Goal: Task Accomplishment & Management: Manage account settings

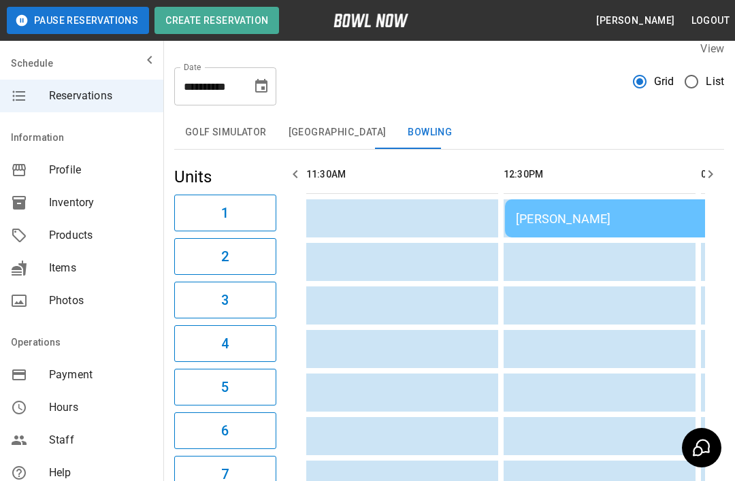
scroll to position [0, 1184]
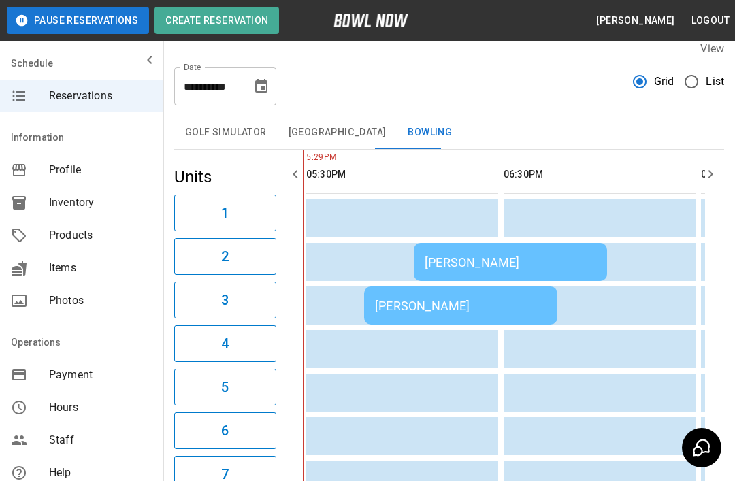
click at [514, 300] on div "[PERSON_NAME]" at bounding box center [460, 306] width 171 height 14
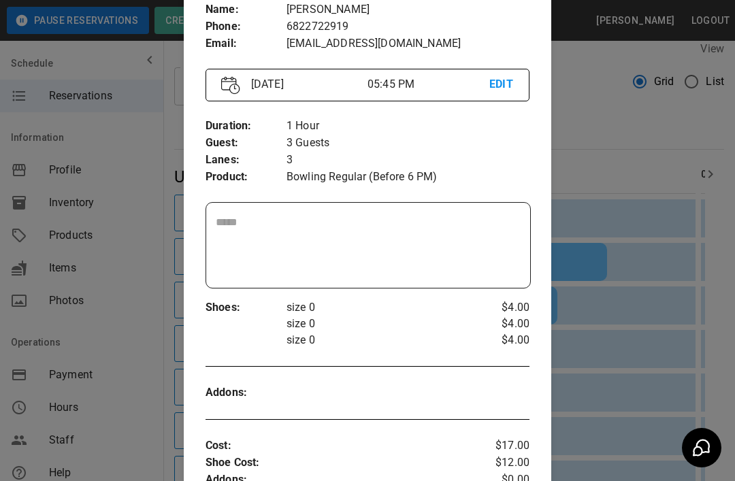
scroll to position [156, 0]
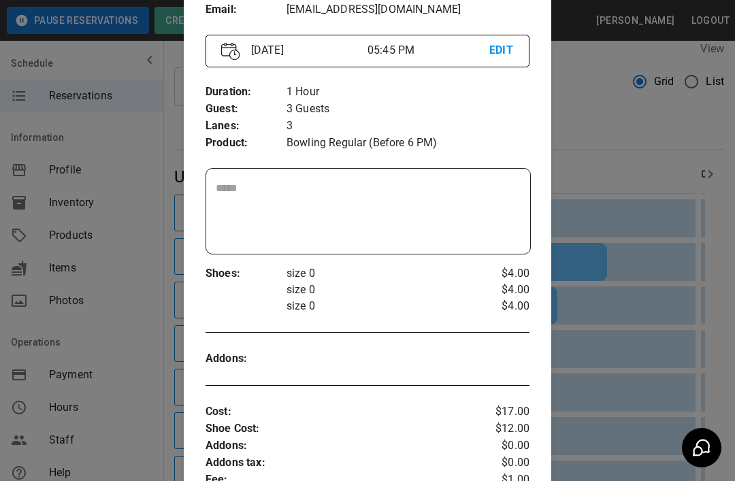
click at [618, 189] on div at bounding box center [367, 240] width 735 height 481
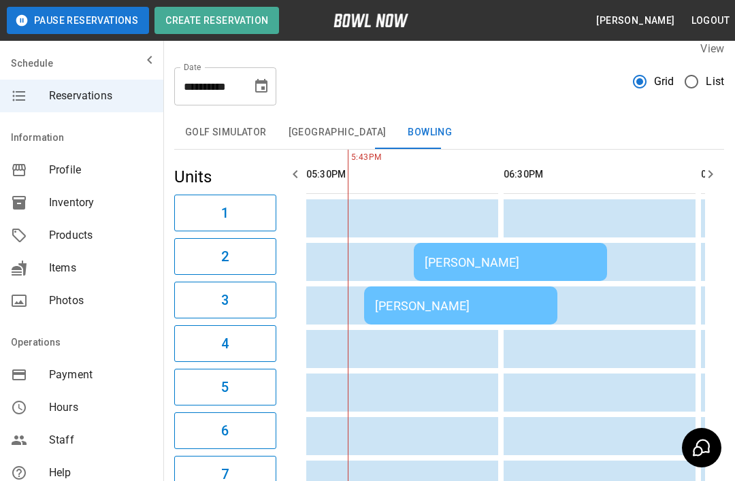
click at [576, 256] on div "[PERSON_NAME]" at bounding box center [510, 262] width 171 height 14
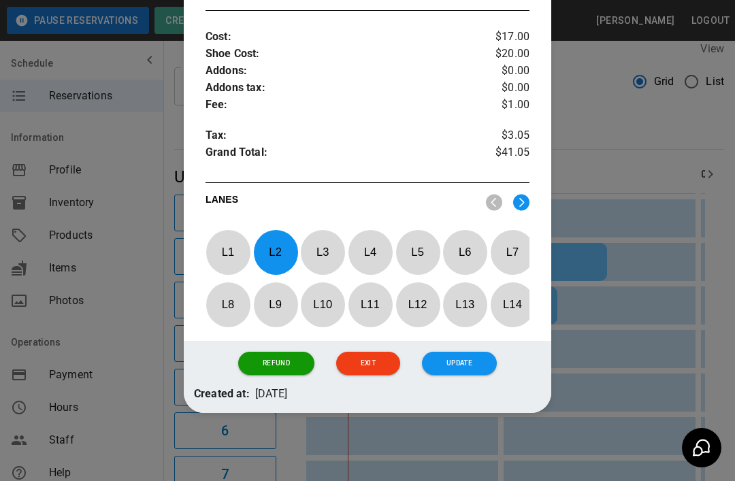
scroll to position [570, 0]
click at [288, 371] on button "Refund" at bounding box center [276, 363] width 76 height 23
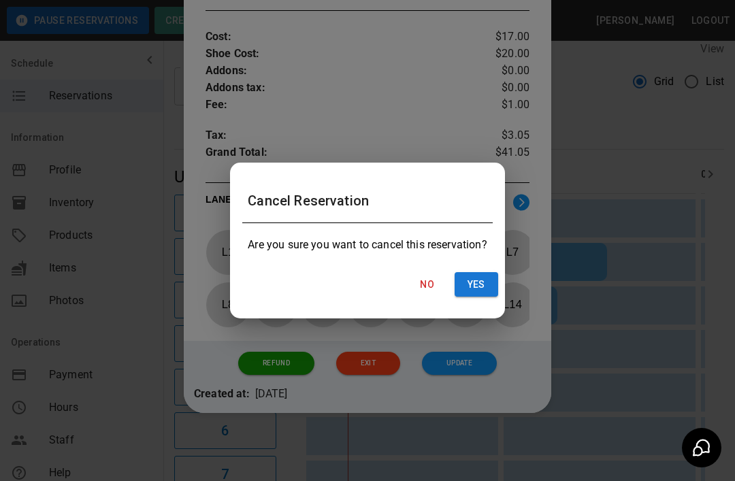
click at [480, 281] on button "Yes" at bounding box center [476, 284] width 44 height 25
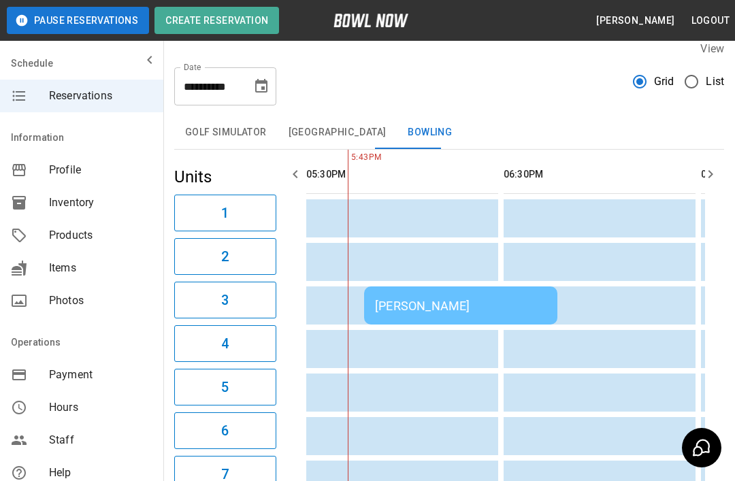
scroll to position [0, 0]
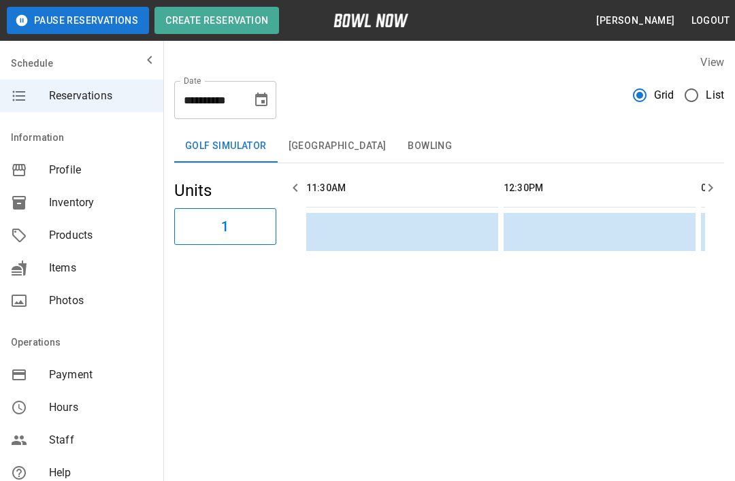
scroll to position [0, 1184]
click at [397, 142] on button "Bowling" at bounding box center [430, 146] width 66 height 33
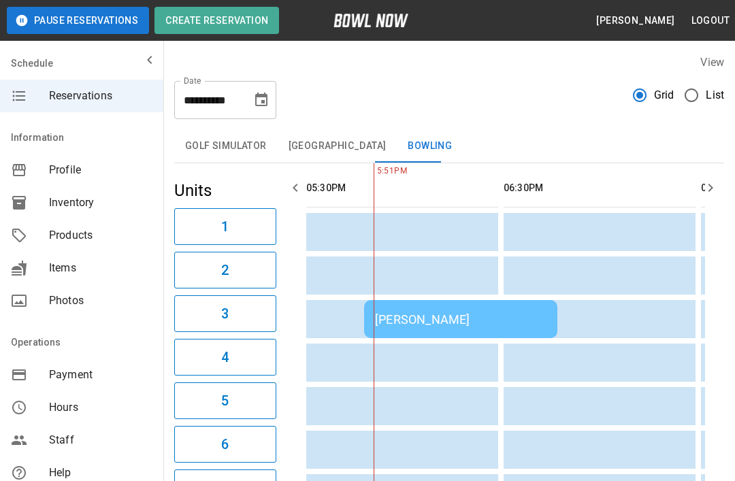
click at [476, 315] on div "[PERSON_NAME]" at bounding box center [460, 319] width 171 height 14
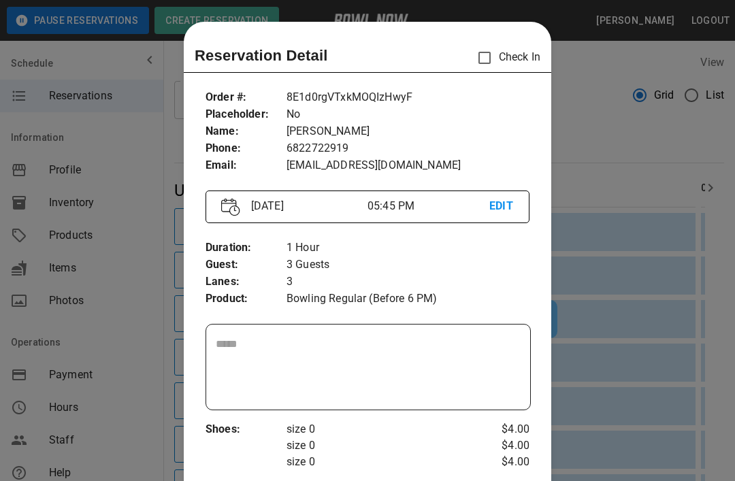
scroll to position [22, 0]
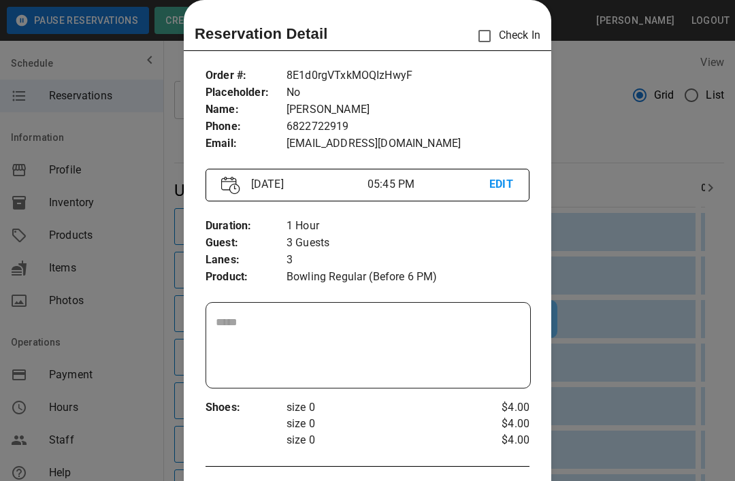
click at [617, 281] on div at bounding box center [367, 240] width 735 height 481
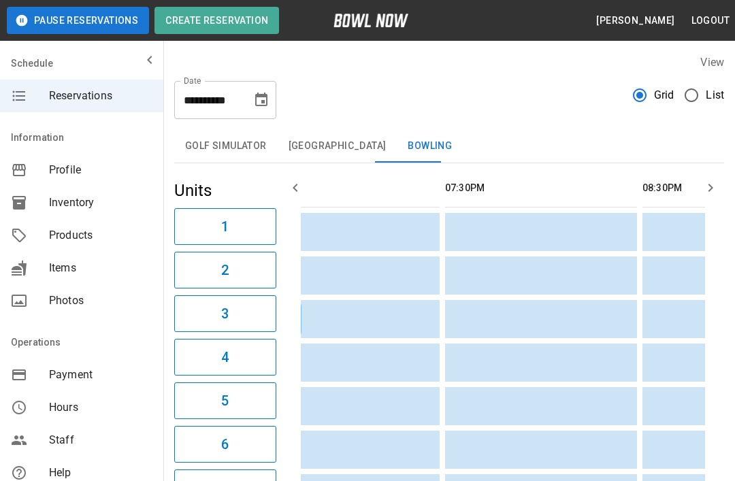
scroll to position [0, 0]
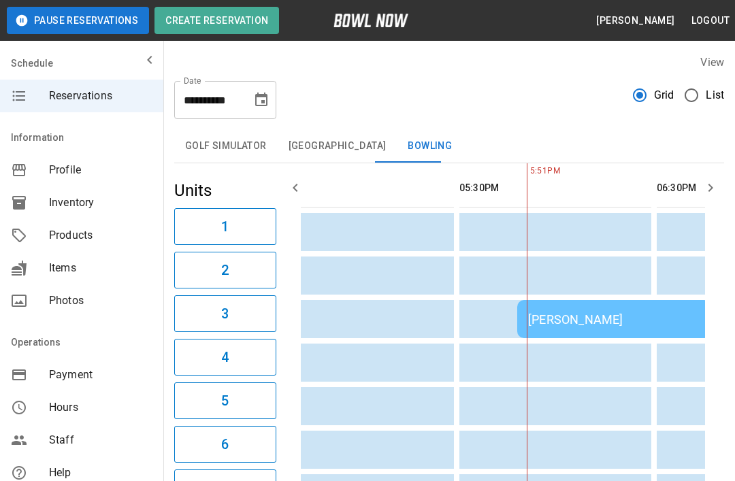
click at [712, 185] on icon "button" at bounding box center [710, 188] width 16 height 16
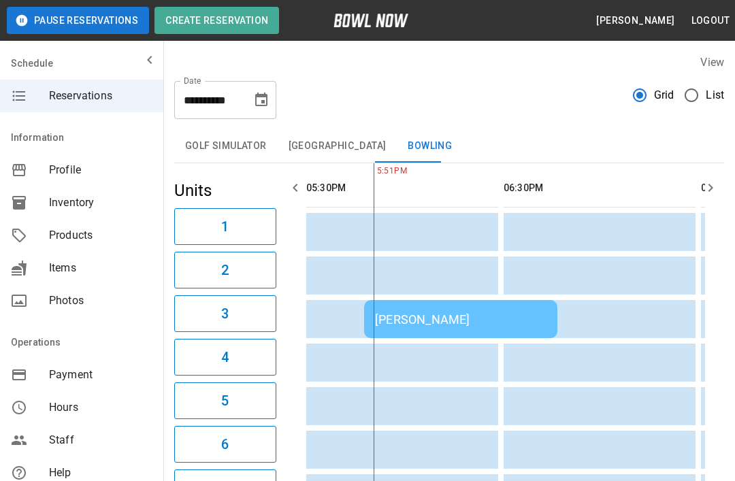
click at [259, 95] on icon "Choose date, selected date is Aug 31, 2025" at bounding box center [261, 100] width 12 height 14
click at [494, 348] on td "sticky table" at bounding box center [485, 363] width 44 height 38
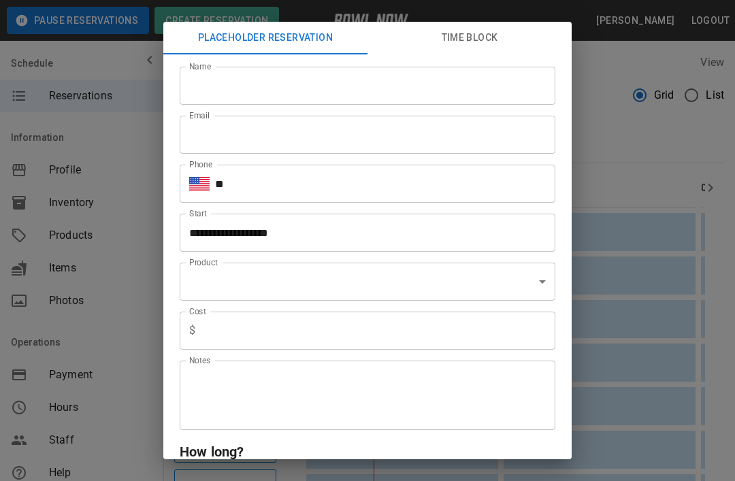
click at [628, 344] on div "**********" at bounding box center [367, 240] width 735 height 481
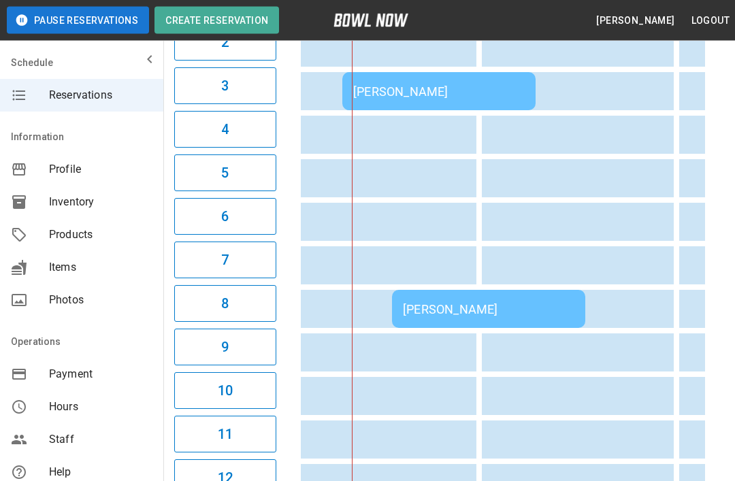
click at [487, 314] on div "[PERSON_NAME]" at bounding box center [488, 310] width 171 height 14
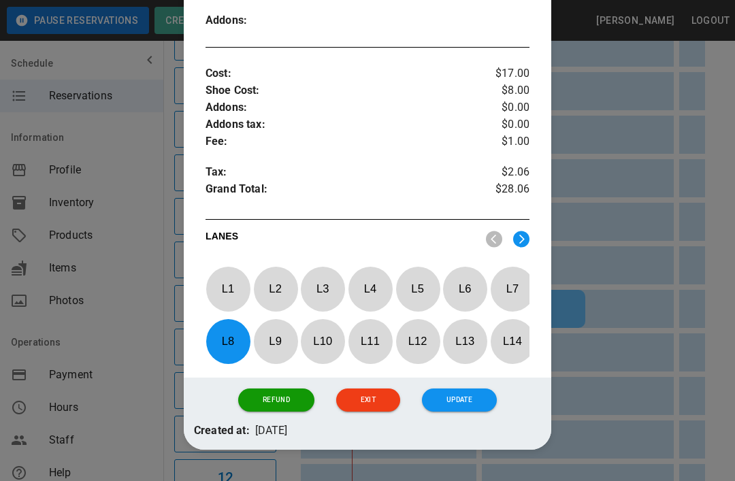
click at [289, 404] on button "Refund" at bounding box center [276, 399] width 76 height 23
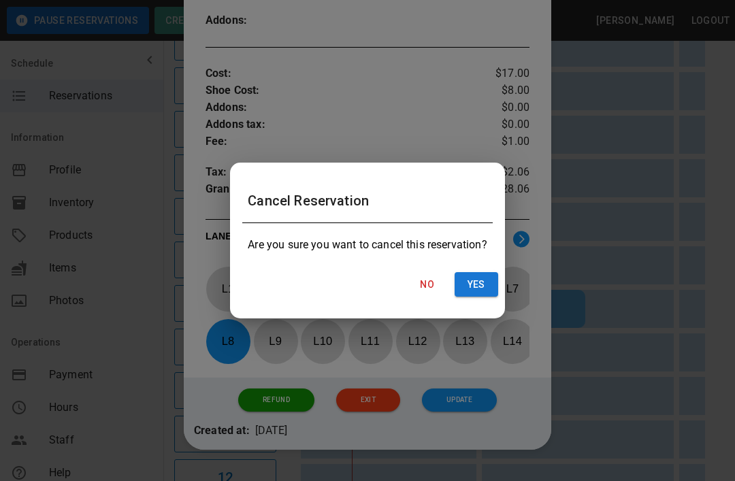
click at [486, 297] on button "Yes" at bounding box center [476, 284] width 44 height 25
